Goal: Information Seeking & Learning: Find specific fact

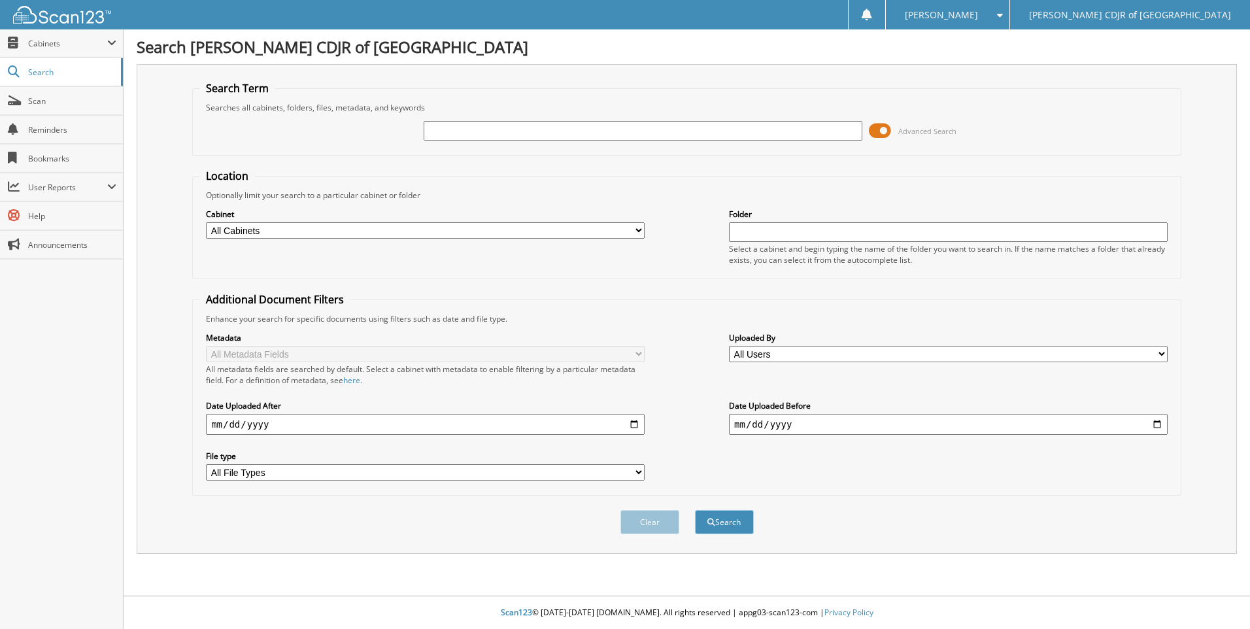
click at [445, 127] on input "text" at bounding box center [643, 131] width 439 height 20
type input "69851"
click at [695, 510] on button "Search" at bounding box center [724, 522] width 59 height 24
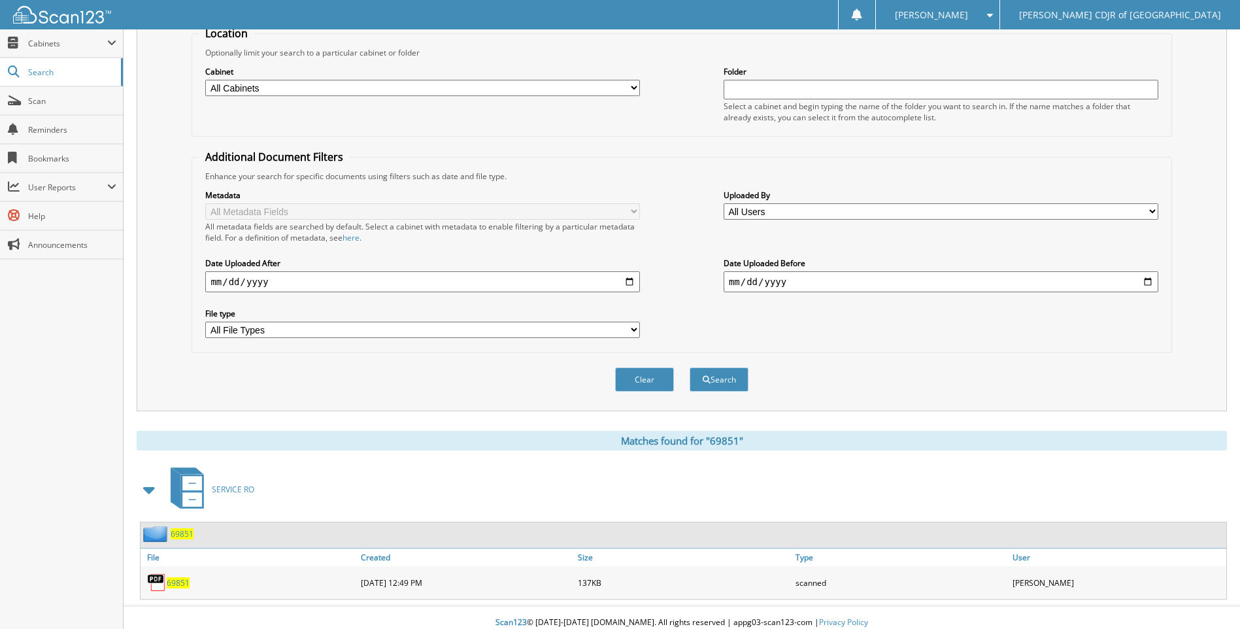
scroll to position [153, 0]
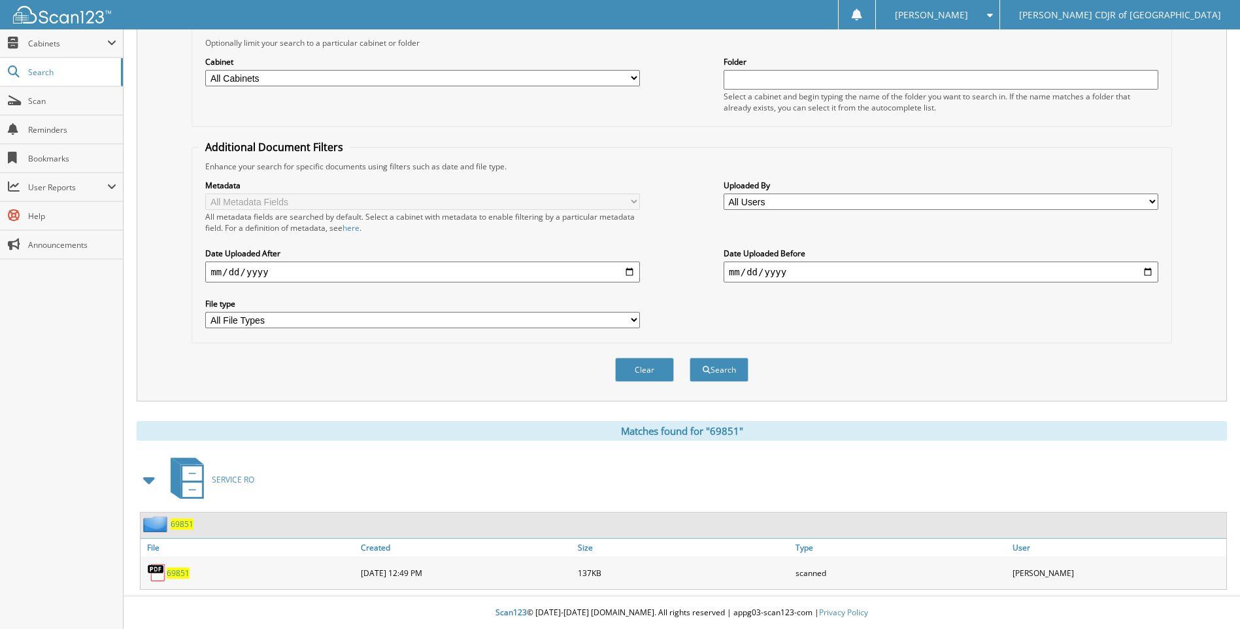
click at [175, 569] on span "69851" at bounding box center [178, 572] width 23 height 11
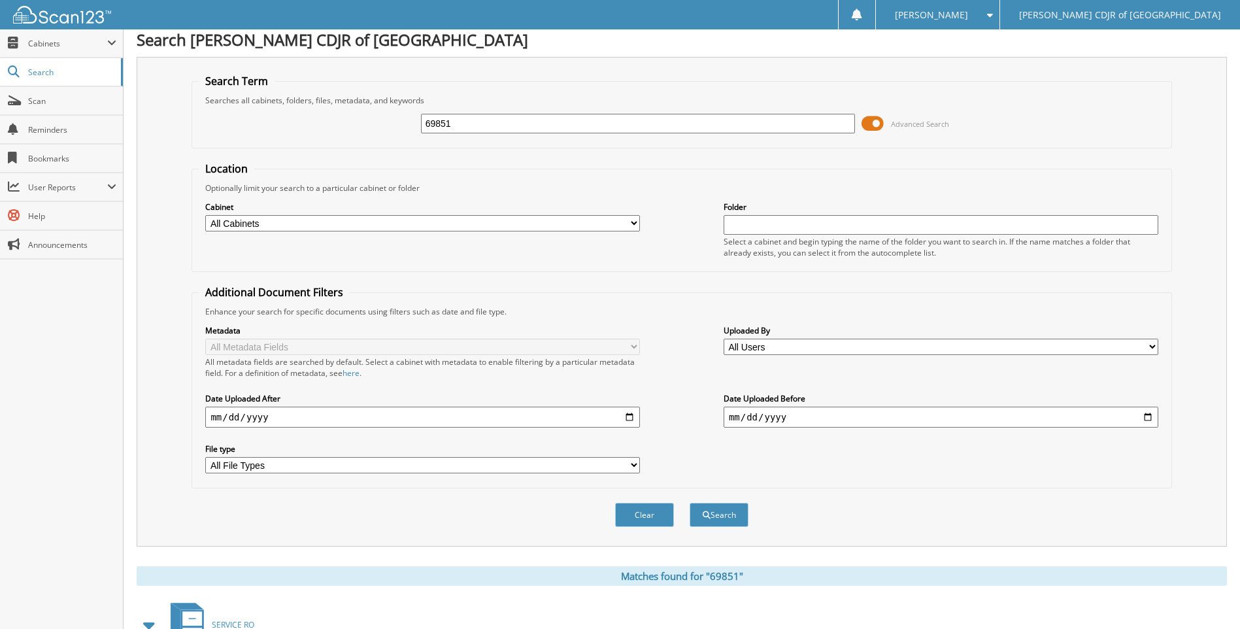
scroll to position [0, 0]
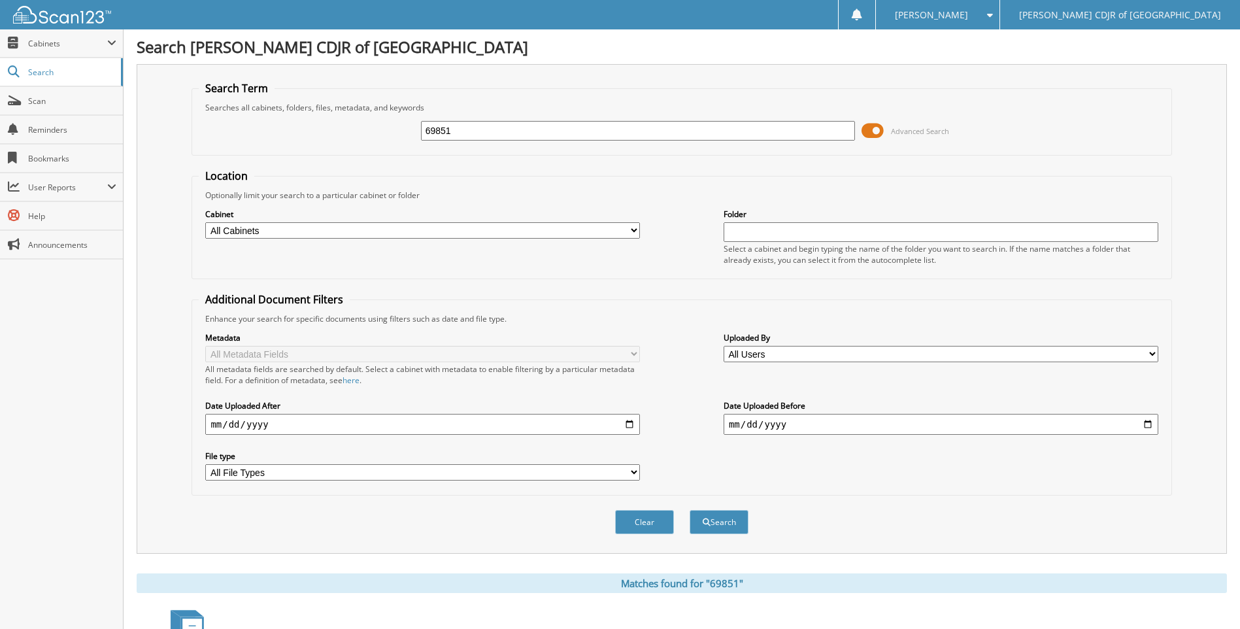
click at [595, 136] on input "69851" at bounding box center [638, 131] width 435 height 20
type input "6"
type input "69121"
click at [690, 510] on button "Search" at bounding box center [719, 522] width 59 height 24
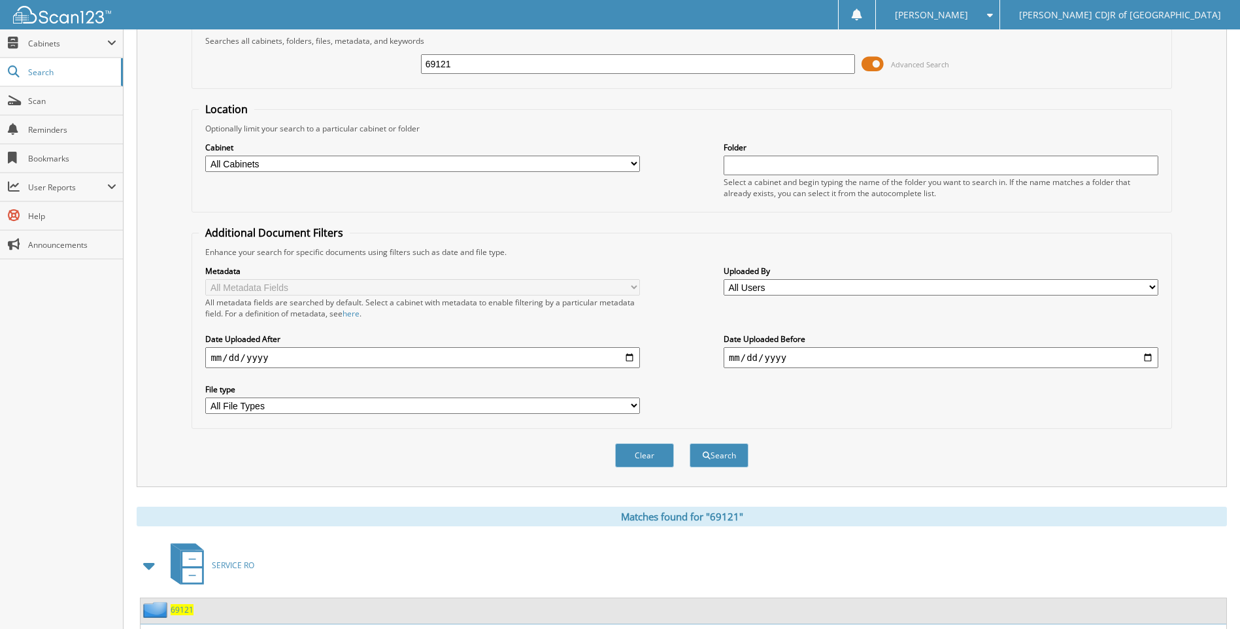
scroll to position [153, 0]
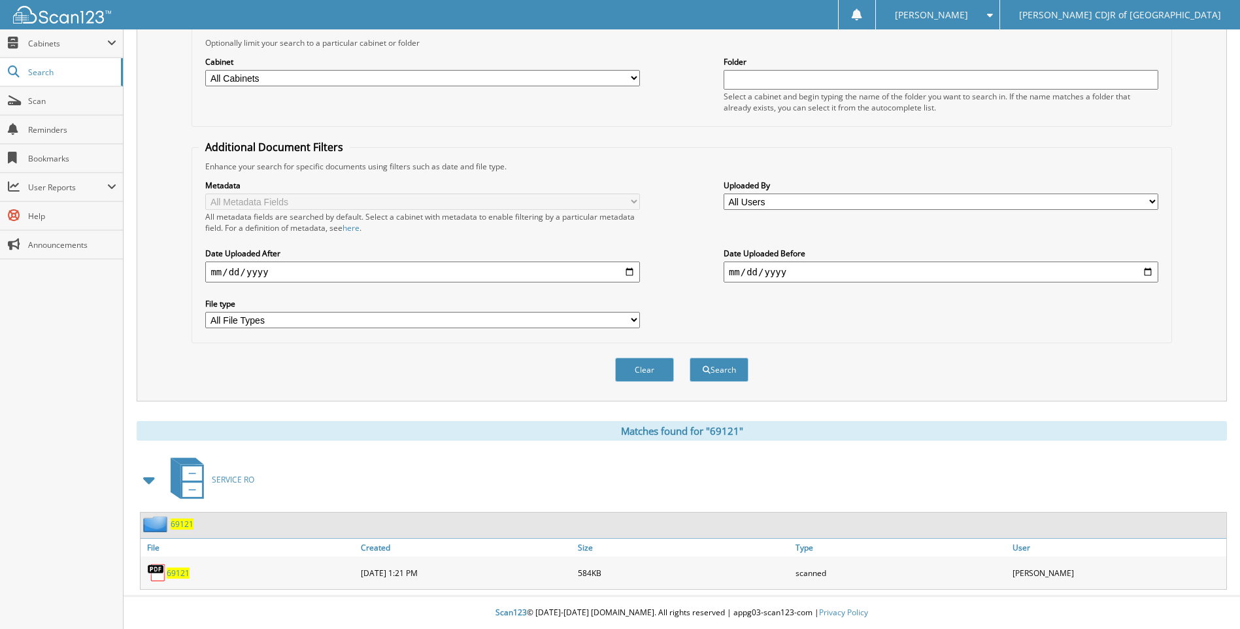
click at [175, 574] on span "69121" at bounding box center [178, 572] width 23 height 11
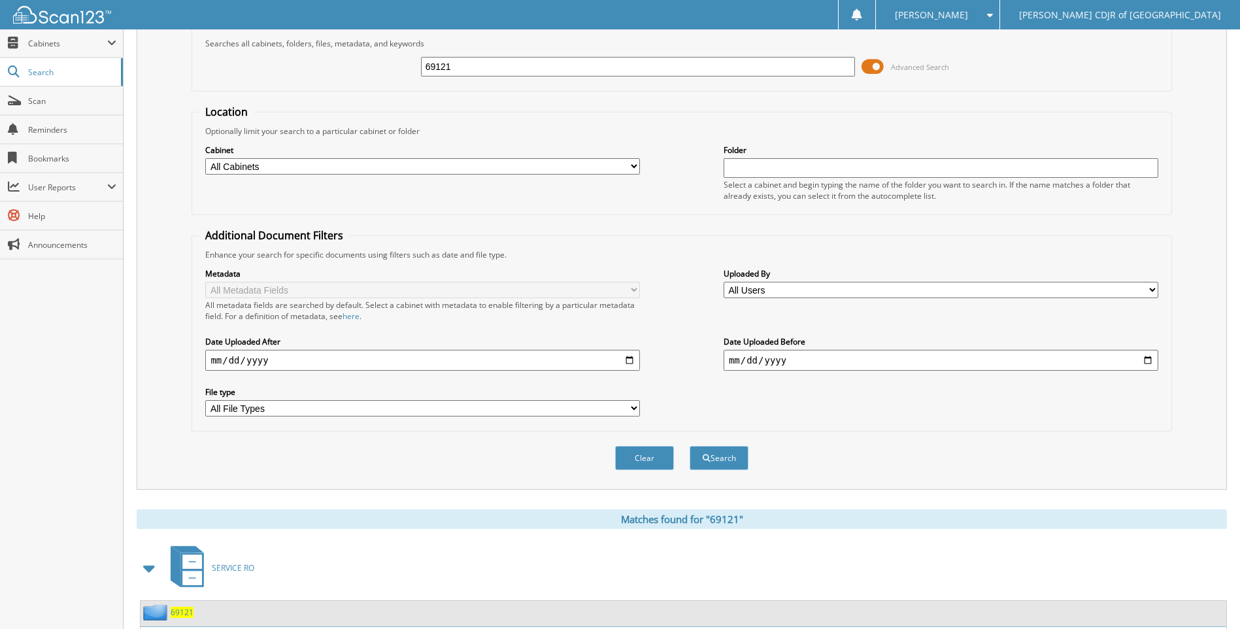
scroll to position [0, 0]
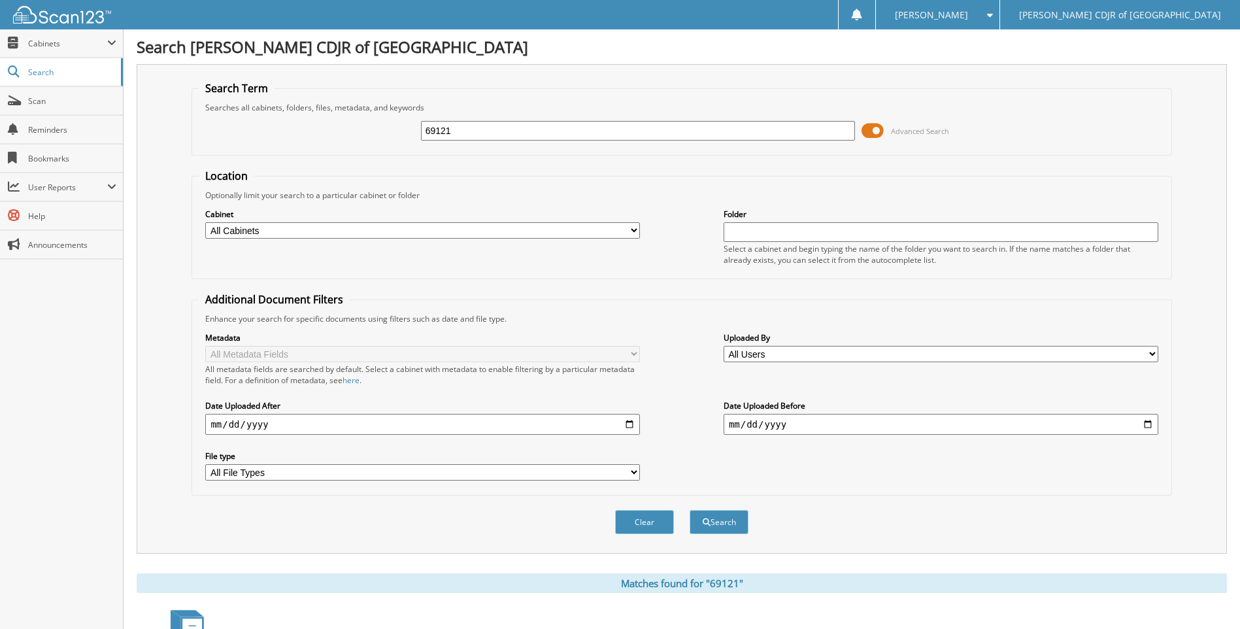
click at [508, 128] on input "69121" at bounding box center [638, 131] width 435 height 20
type input "6"
type input "69853"
click at [690, 510] on button "Search" at bounding box center [719, 522] width 59 height 24
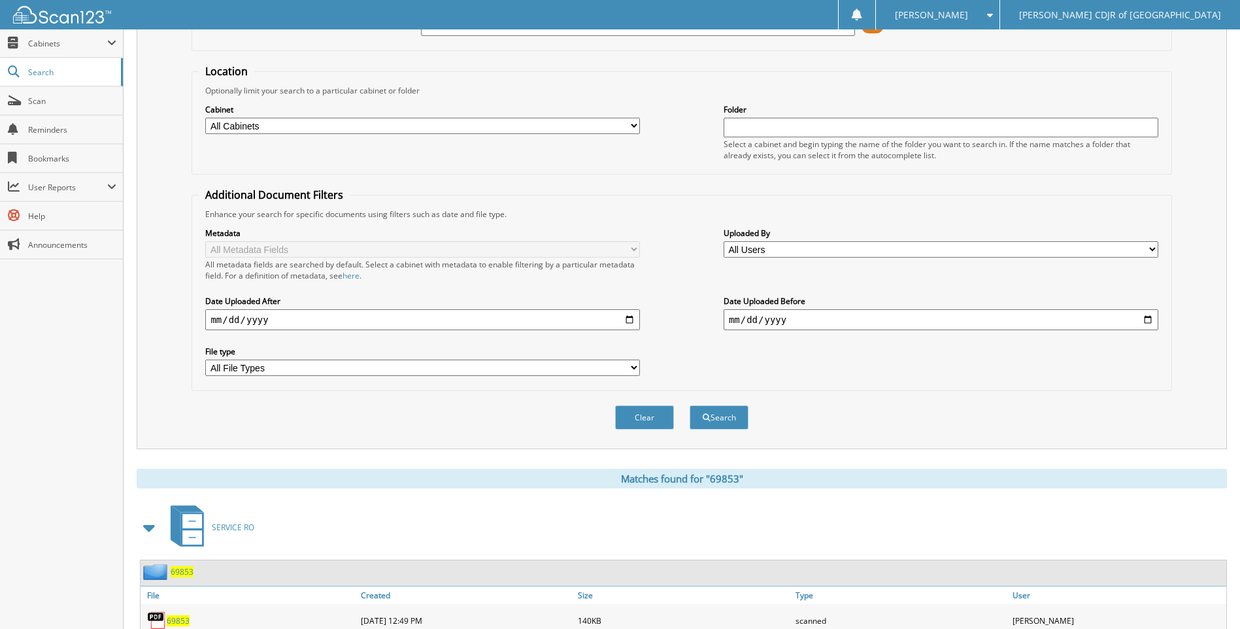
scroll to position [153, 0]
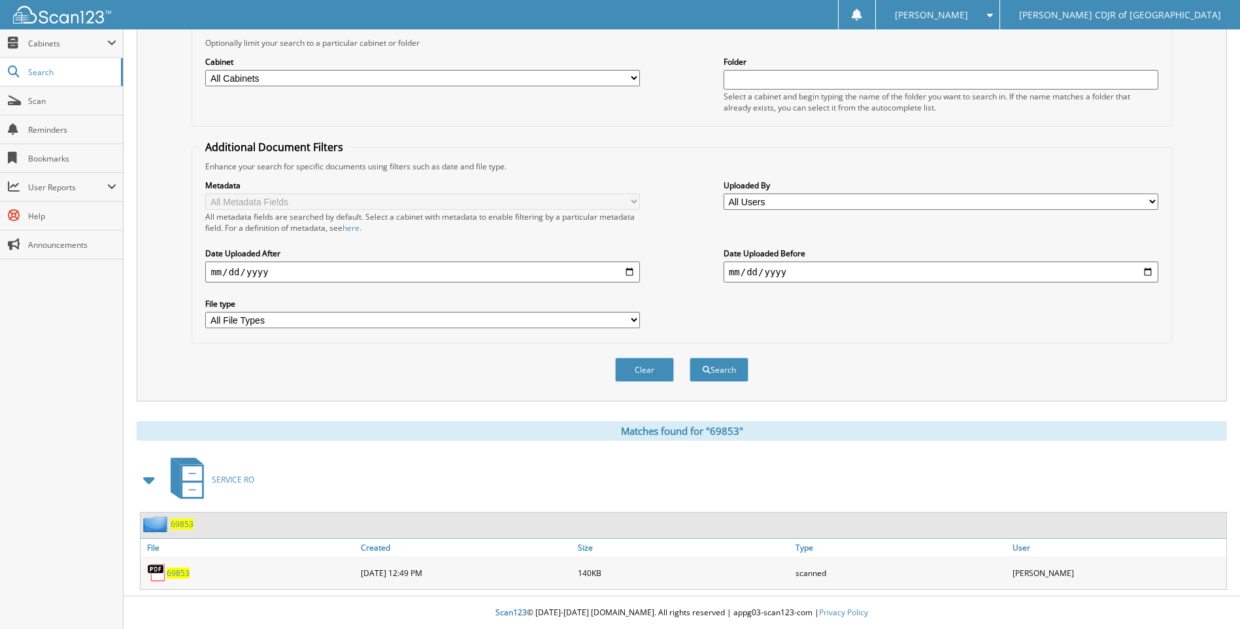
click at [182, 577] on span "69853" at bounding box center [178, 572] width 23 height 11
